Goal: Obtain resource: Download file/media

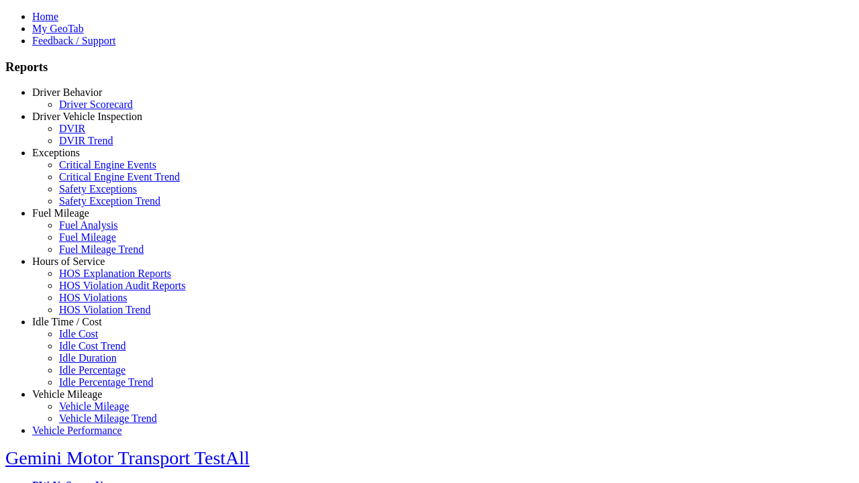
click at [77, 158] on link "Exceptions" at bounding box center [56, 152] width 48 height 11
click at [87, 170] on link "Critical Engine Events" at bounding box center [107, 164] width 97 height 11
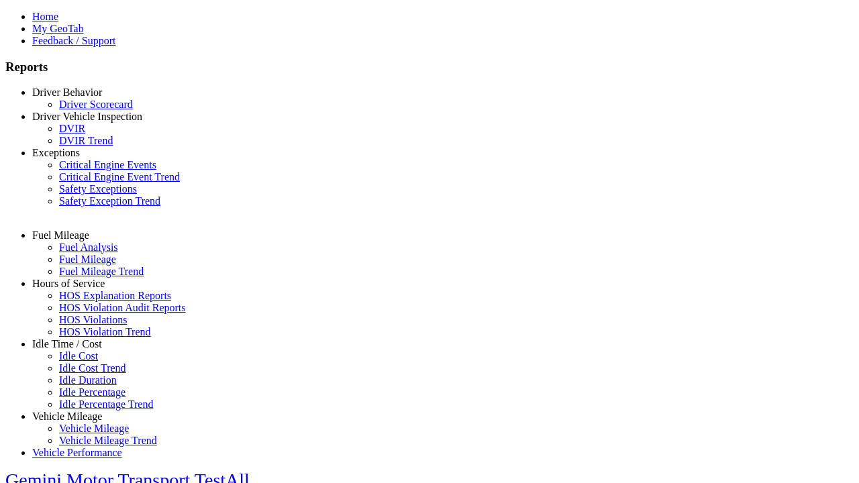
select select "**"
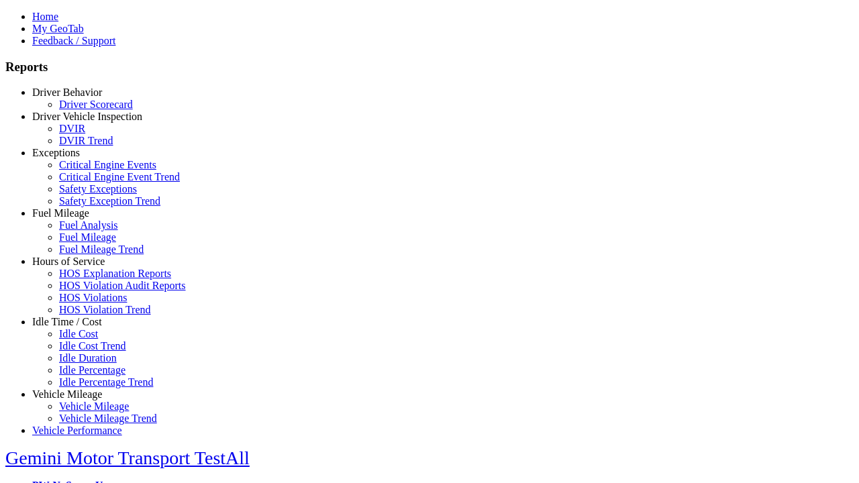
type input "**********"
